Goal: Navigation & Orientation: Find specific page/section

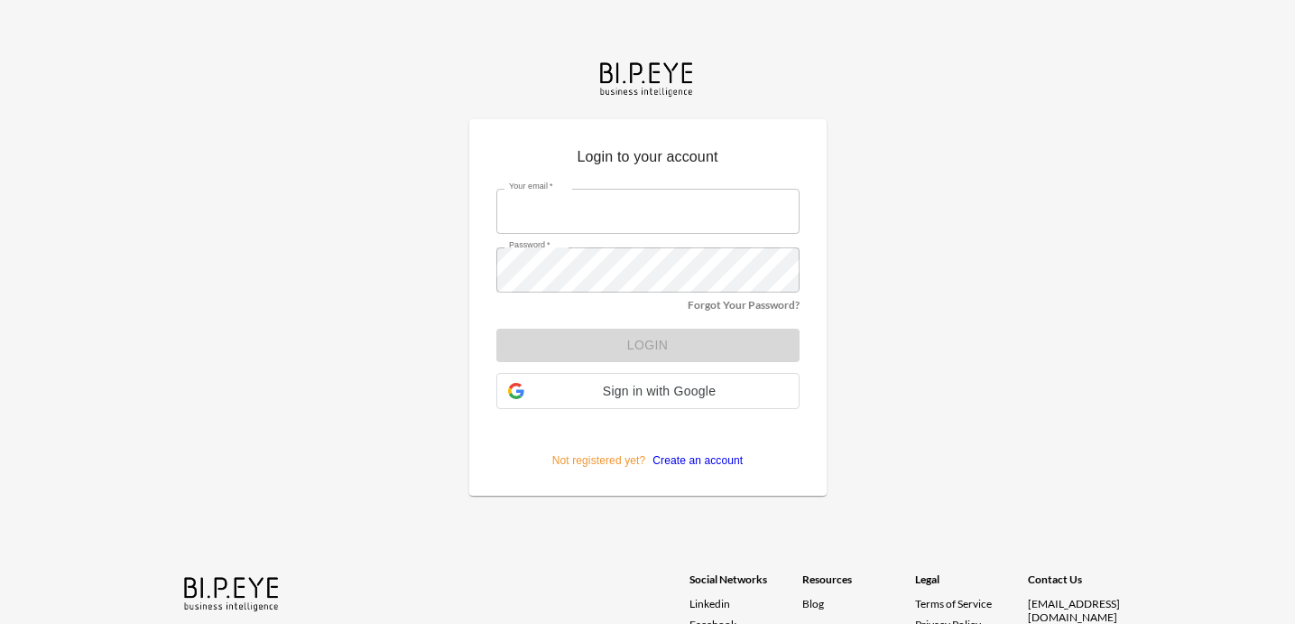
type input "[EMAIL_ADDRESS][DOMAIN_NAME]"
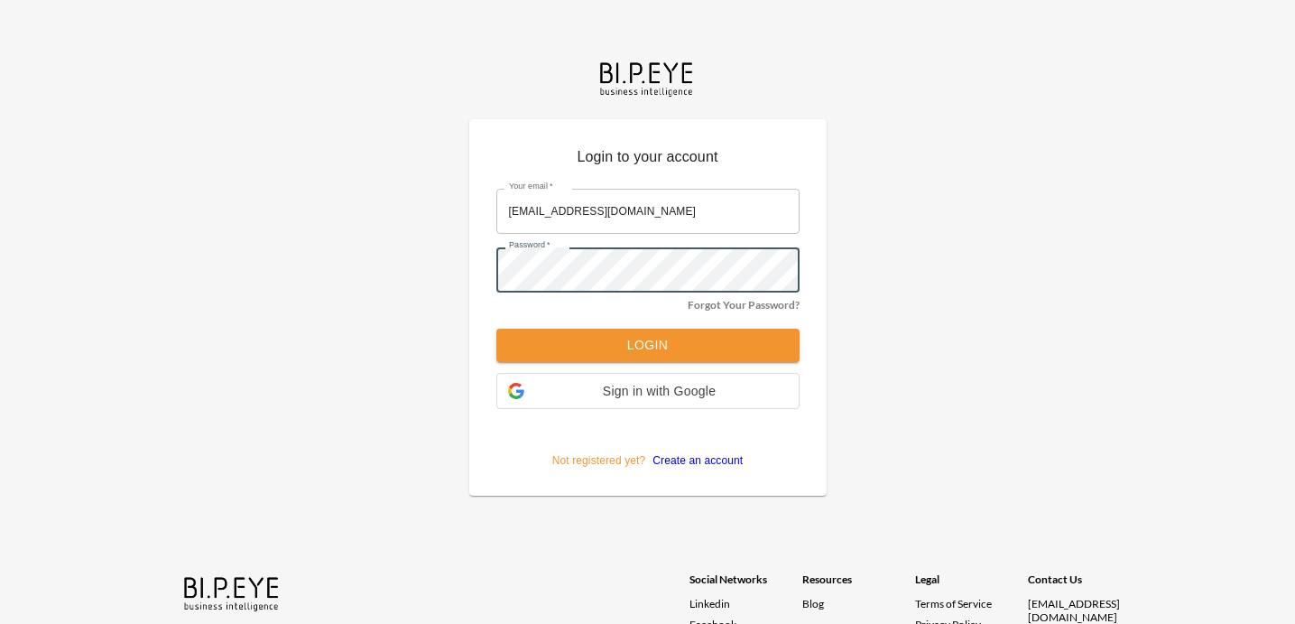
click at [517, 347] on button "Login" at bounding box center [647, 345] width 303 height 33
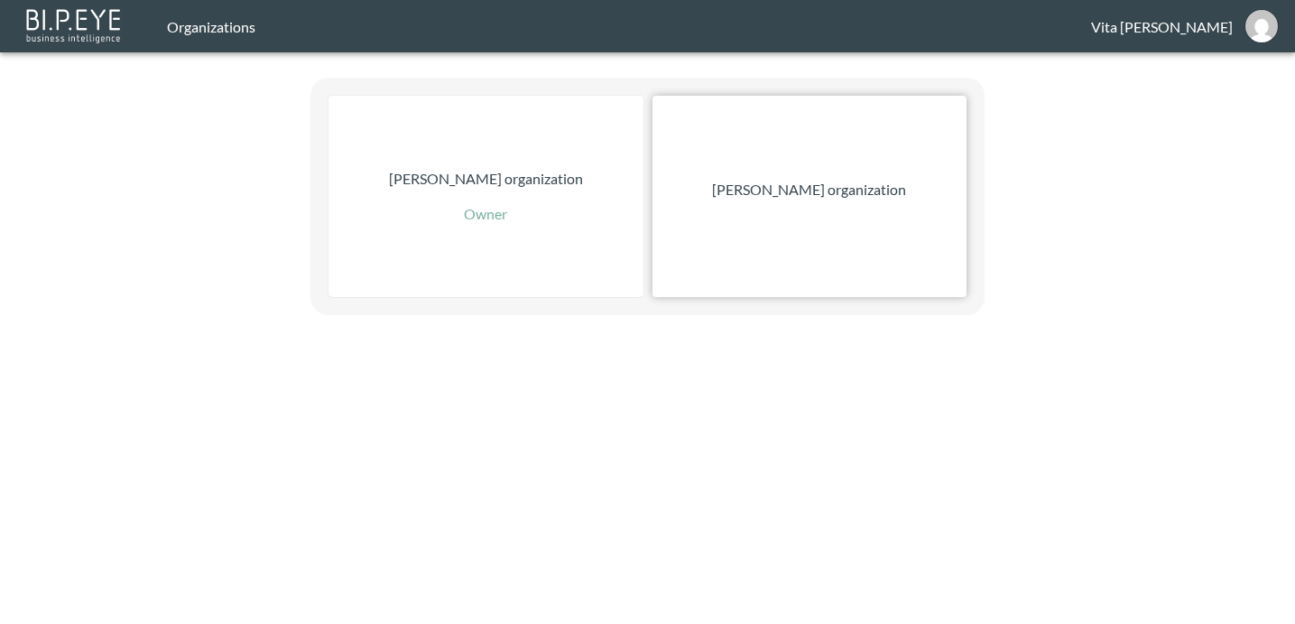
click at [805, 202] on div "Nadia Senft organization" at bounding box center [810, 196] width 315 height 201
